Goal: Register for event/course

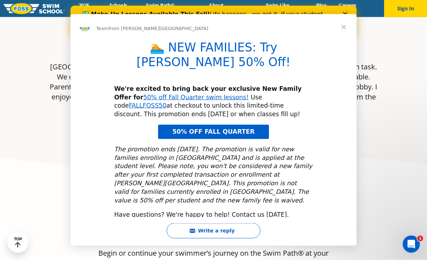
scroll to position [533, 0]
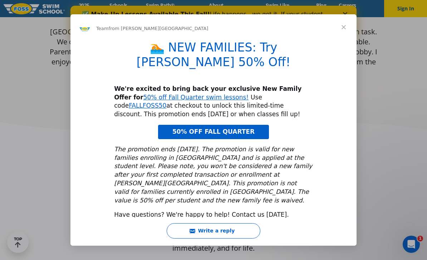
click at [345, 40] on span "Close" at bounding box center [344, 27] width 26 height 26
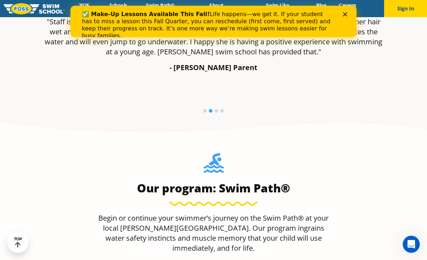
click at [347, 12] on div "Close" at bounding box center [346, 14] width 7 height 4
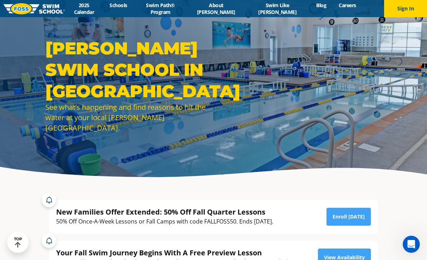
scroll to position [0, 0]
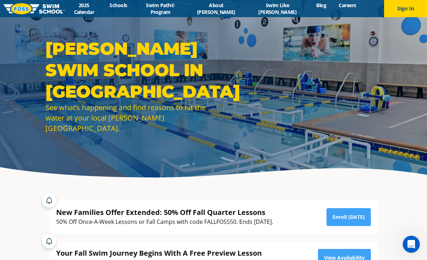
click at [133, 9] on link "Schools" at bounding box center [118, 5] width 30 height 7
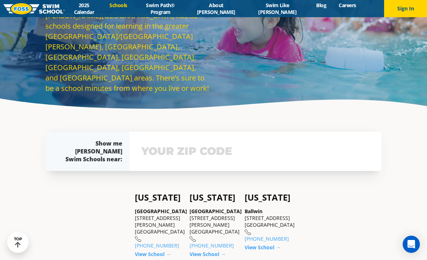
click at [265, 162] on input "text" at bounding box center [255, 151] width 232 height 21
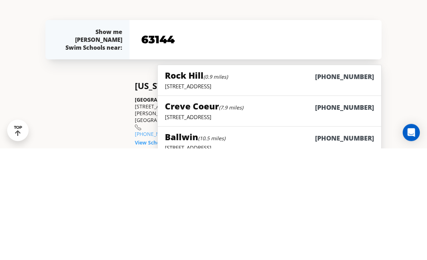
type input "63144"
click at [292, 194] on p "9550 Manchester Rd, Rock Hill, MO 63119" at bounding box center [269, 197] width 209 height 7
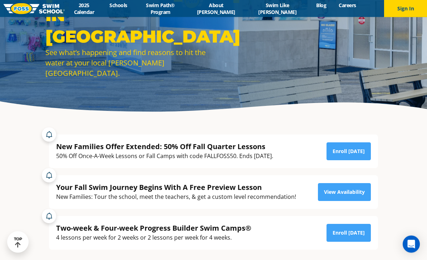
scroll to position [66, 0]
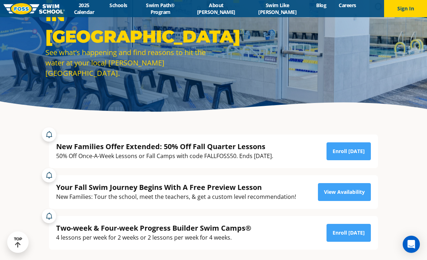
click at [348, 201] on link "View Availability" at bounding box center [344, 192] width 53 height 18
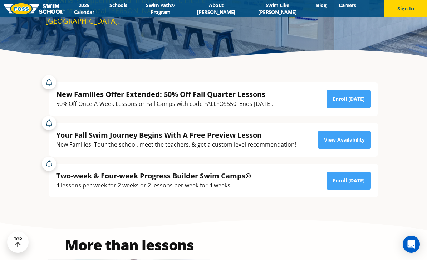
scroll to position [125, 0]
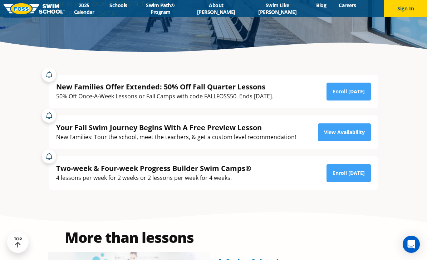
click at [351, 182] on link "Enroll [DATE]" at bounding box center [348, 173] width 44 height 18
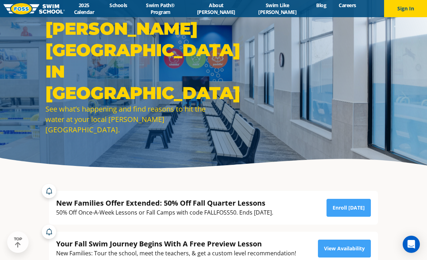
scroll to position [0, 0]
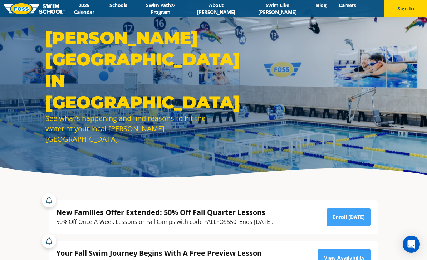
click at [187, 10] on link "Swim Path® Program" at bounding box center [160, 9] width 54 height 14
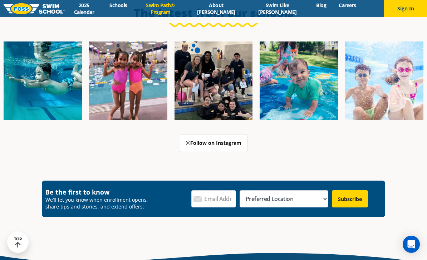
scroll to position [1952, 0]
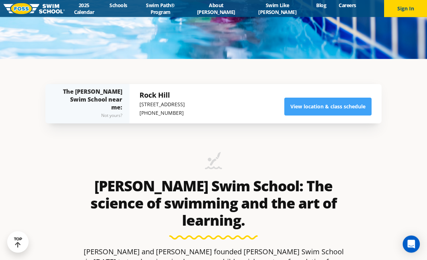
scroll to position [201, 0]
click at [330, 115] on link "View location & class schedule" at bounding box center [327, 107] width 87 height 18
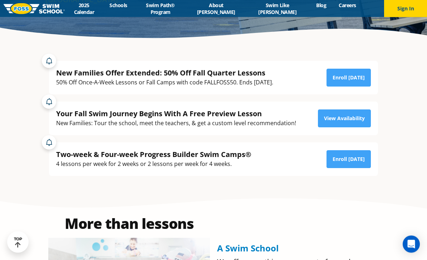
scroll to position [141, 0]
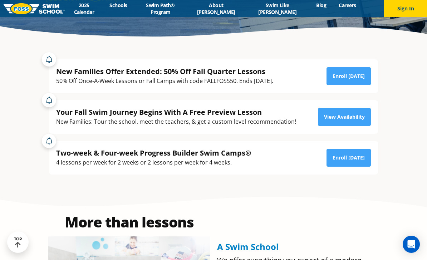
click at [342, 126] on link "View Availability" at bounding box center [344, 117] width 53 height 18
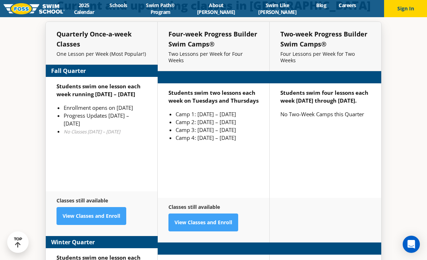
scroll to position [1656, 0]
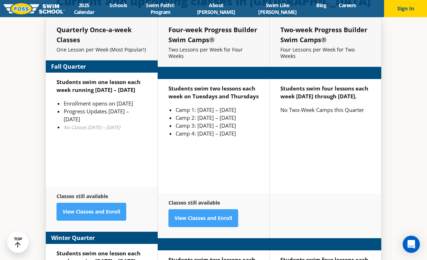
click at [106, 221] on link "View Classes and Enroll" at bounding box center [91, 212] width 70 height 18
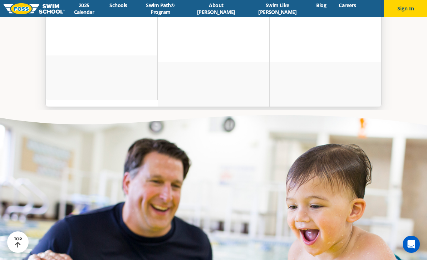
scroll to position [1979, 0]
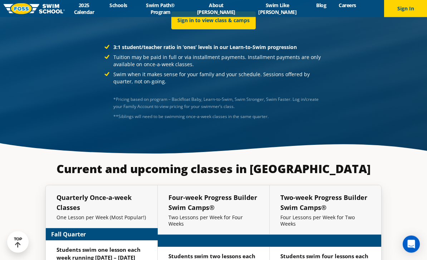
scroll to position [1509, 0]
